Goal: Information Seeking & Learning: Learn about a topic

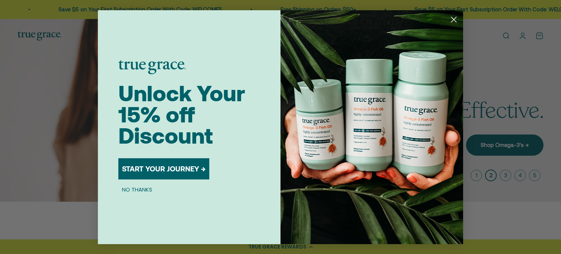
click at [454, 20] on icon "Close dialog" at bounding box center [453, 19] width 5 height 5
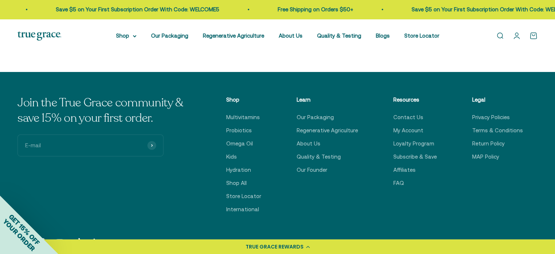
scroll to position [2555, 0]
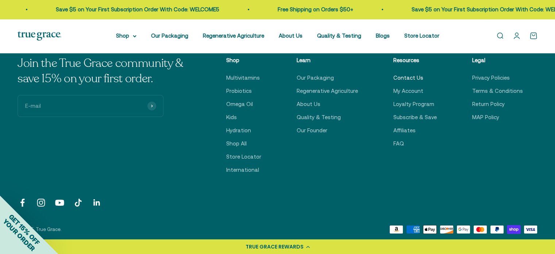
click at [412, 78] on link "Contact Us" at bounding box center [408, 77] width 30 height 9
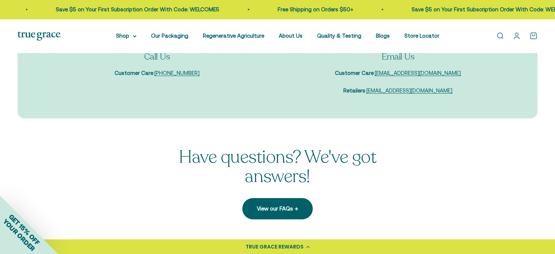
scroll to position [109, 0]
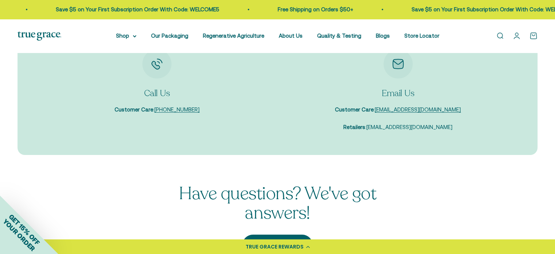
click at [397, 125] on link "sales@truegracehealth.com" at bounding box center [409, 127] width 86 height 6
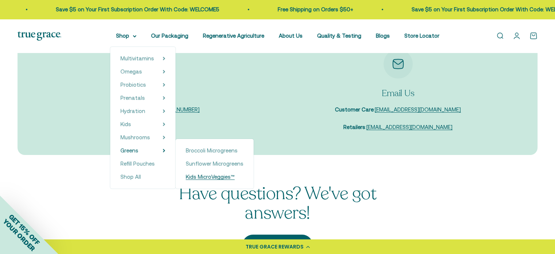
click at [218, 176] on span "Kids MicroVeggies™" at bounding box center [210, 176] width 49 height 6
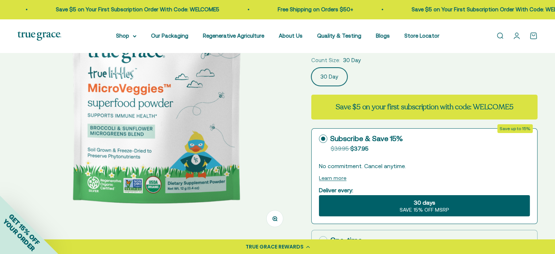
select select "3"
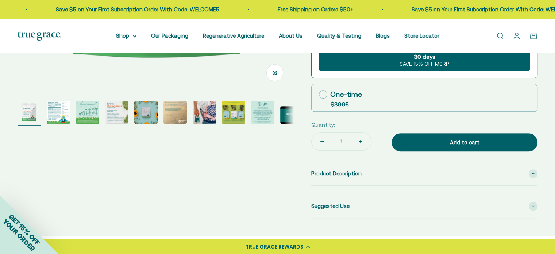
scroll to position [255, 0]
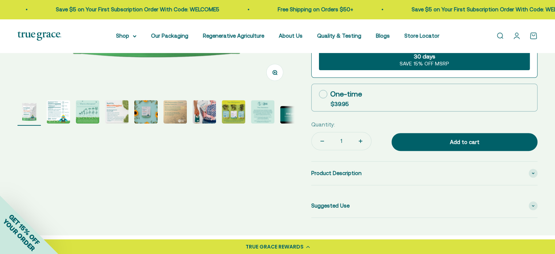
click at [51, 112] on img "Go to item 2" at bounding box center [58, 111] width 23 height 23
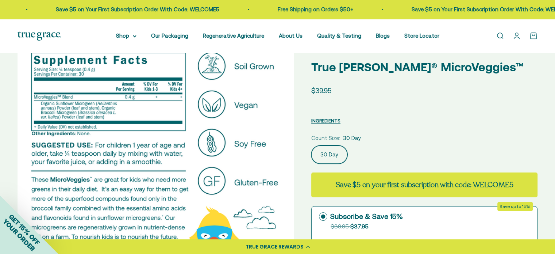
scroll to position [0, 0]
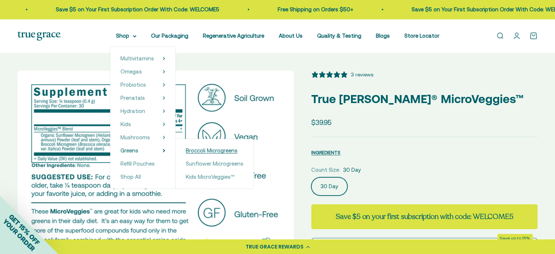
click at [215, 150] on span "Broccoli Microgreens" at bounding box center [212, 150] width 52 height 6
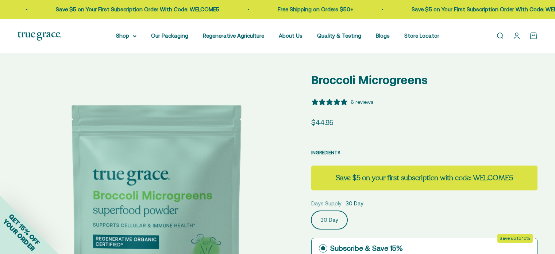
select select "3"
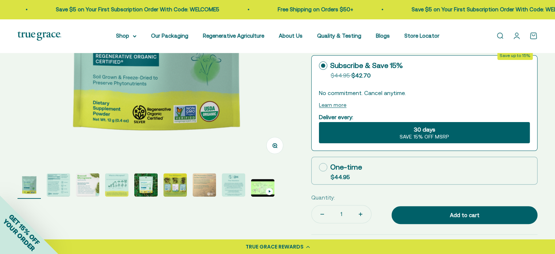
scroll to position [219, 0]
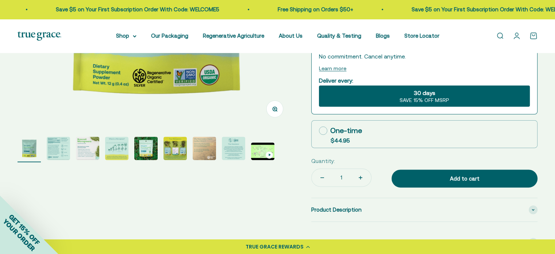
click at [56, 150] on img "Go to item 2" at bounding box center [58, 147] width 23 height 23
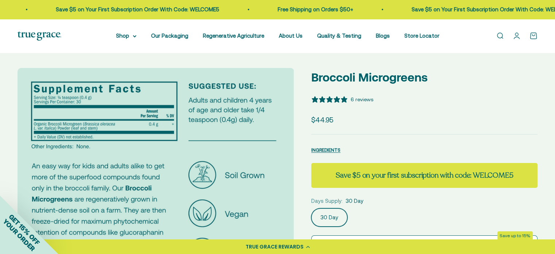
scroll to position [0, 0]
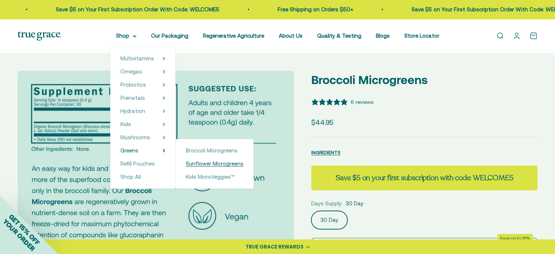
click at [193, 162] on span "Sunflower Microgreens" at bounding box center [215, 163] width 58 height 6
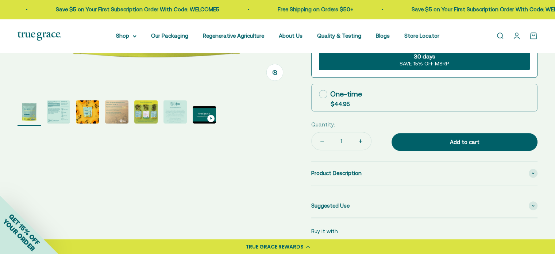
scroll to position [255, 0]
select select "3"
click at [59, 118] on img "Go to item 2" at bounding box center [58, 111] width 23 height 23
